Goal: Obtain resource: Obtain resource

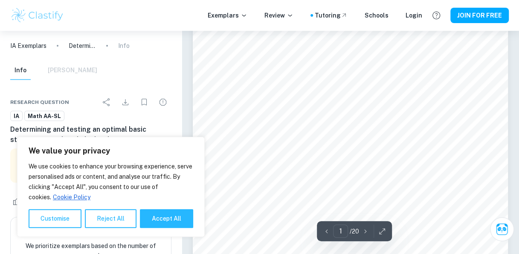
scroll to position [55, 0]
click at [169, 224] on button "Accept All" at bounding box center [166, 218] width 53 height 19
checkbox input "true"
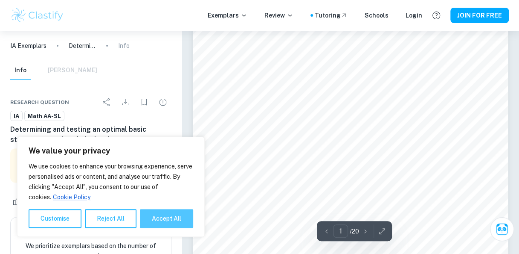
checkbox input "true"
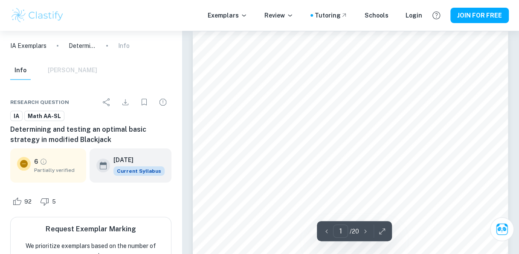
scroll to position [0, 0]
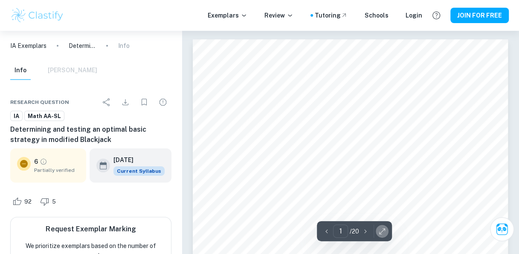
click at [245, 230] on icon "button" at bounding box center [382, 231] width 9 height 9
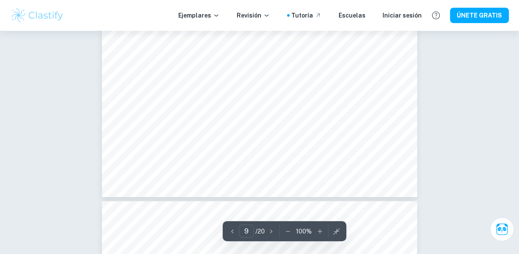
scroll to position [3948, 0]
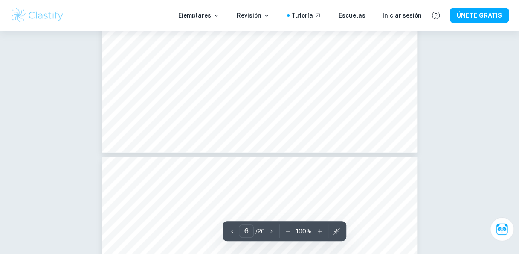
type input "5"
